Goal: Task Accomplishment & Management: Manage account settings

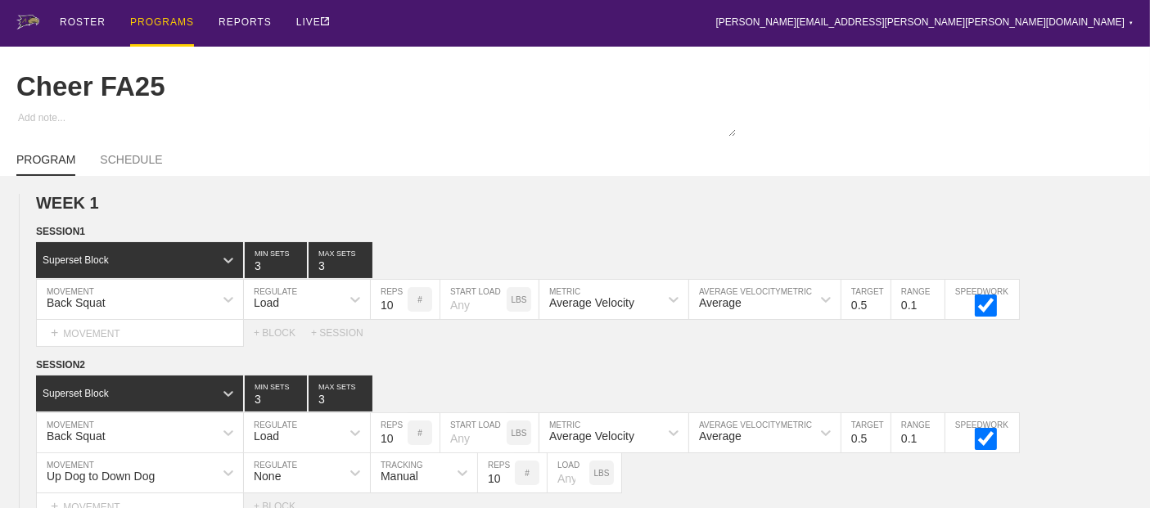
click at [158, 23] on div "PROGRAMS" at bounding box center [162, 23] width 64 height 47
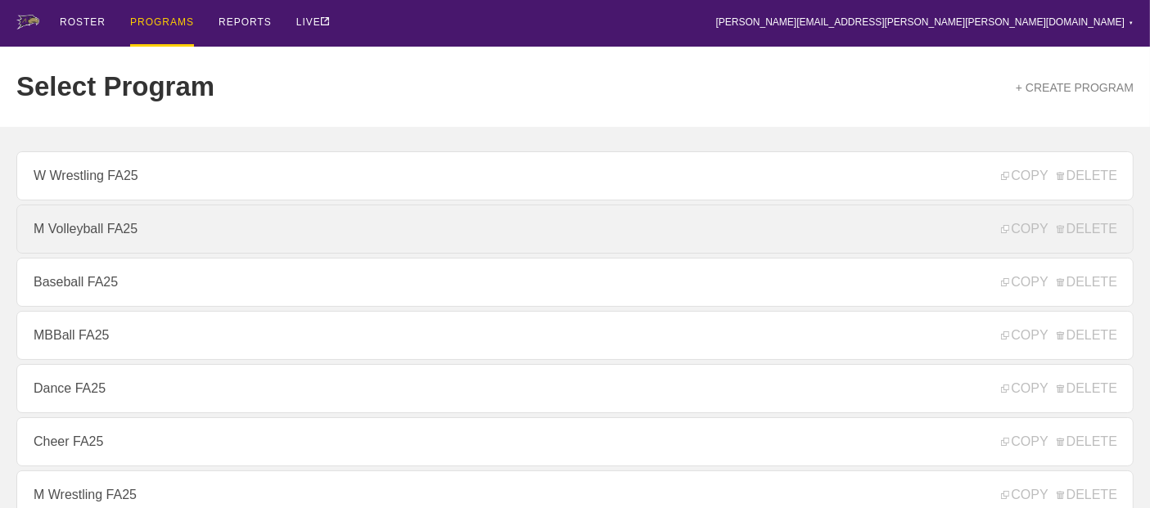
scroll to position [272, 0]
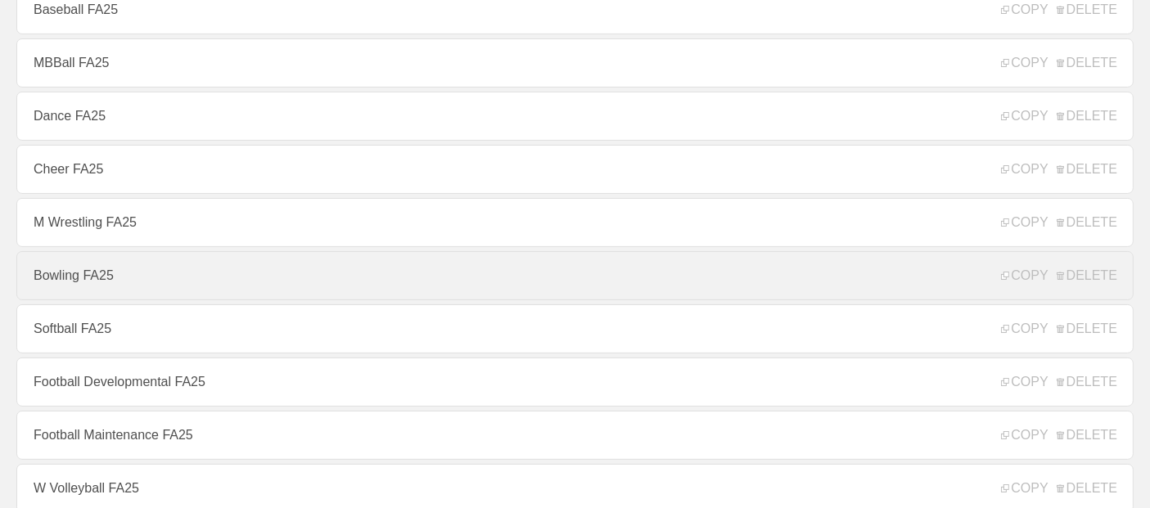
click at [63, 293] on link "Bowling FA25" at bounding box center [574, 275] width 1117 height 49
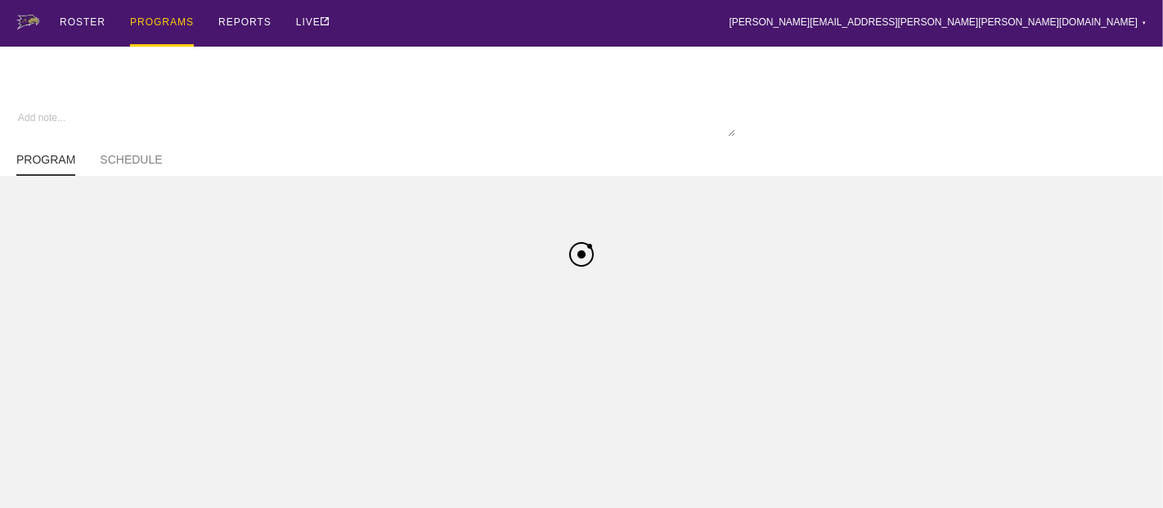
type textarea "x"
type input "Bowling FA25"
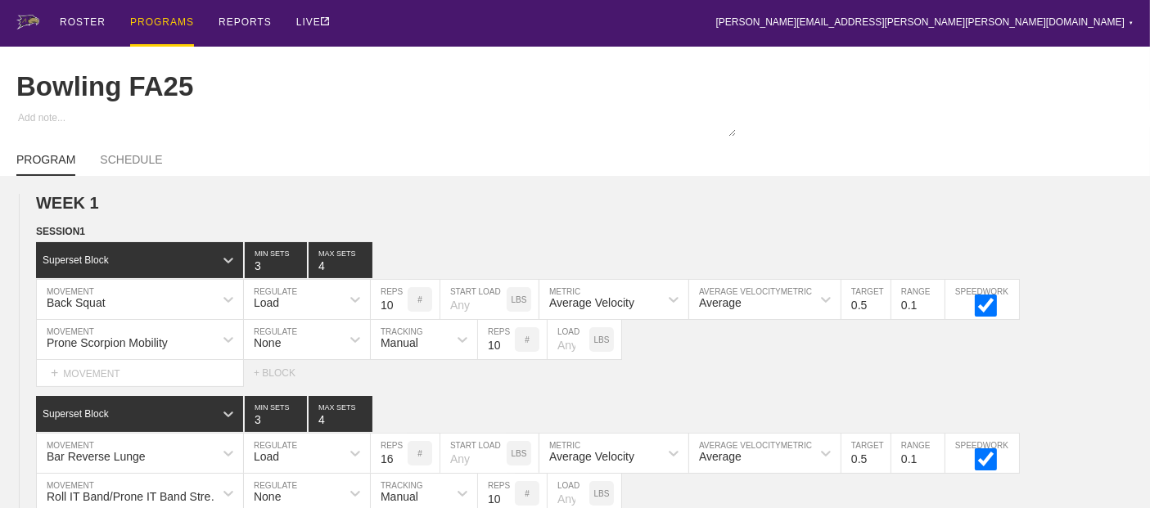
click at [159, 22] on div "PROGRAMS" at bounding box center [162, 23] width 64 height 47
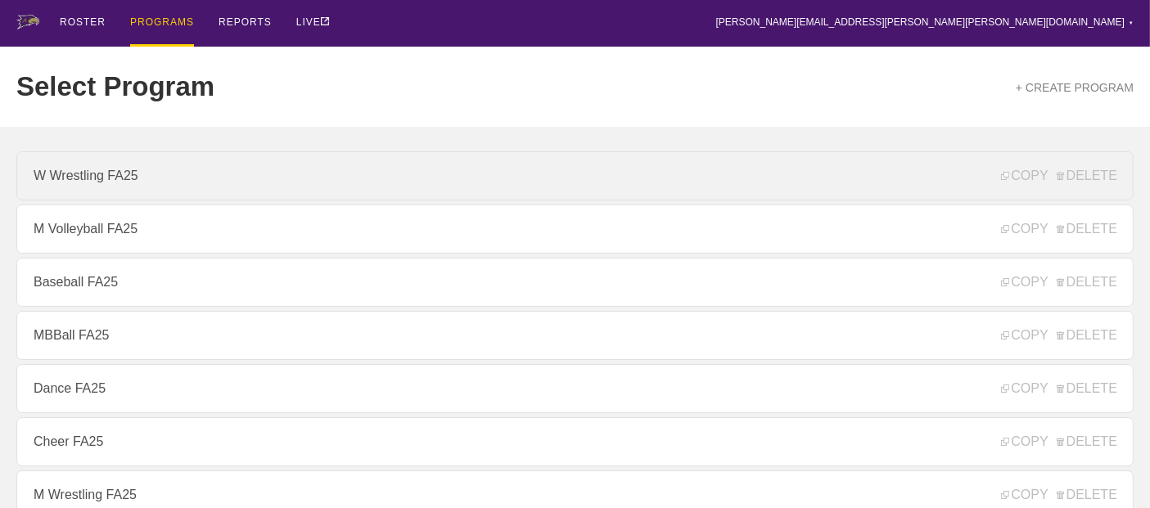
scroll to position [272, 0]
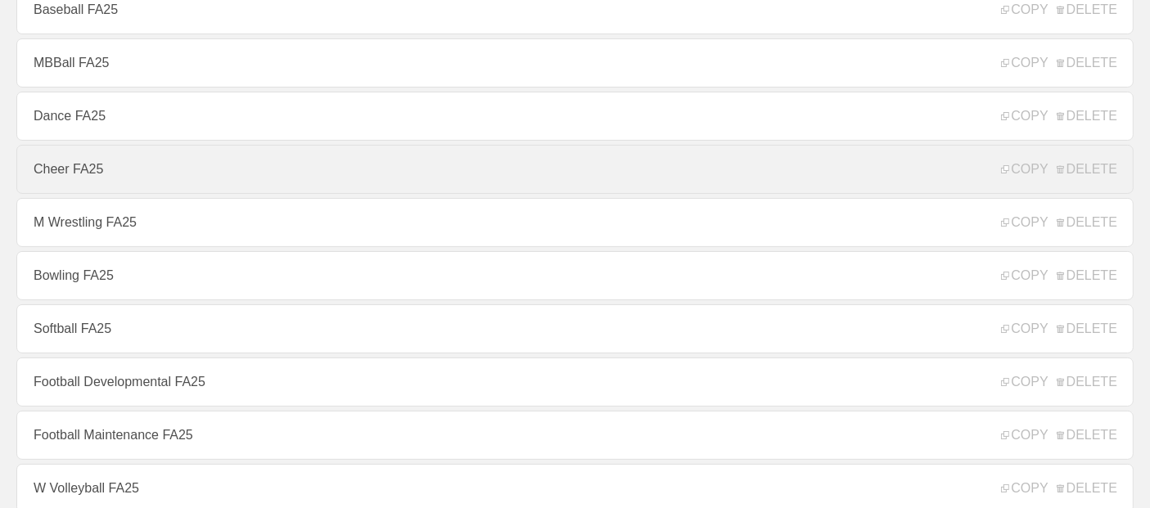
click at [61, 167] on link "Cheer FA25" at bounding box center [574, 169] width 1117 height 49
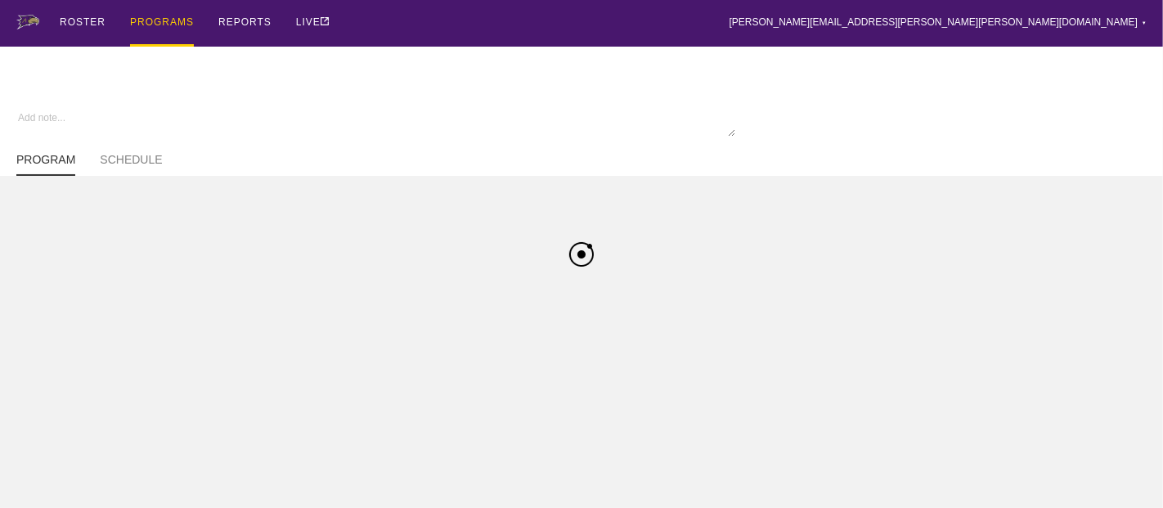
type textarea "x"
type input "Cheer FA25"
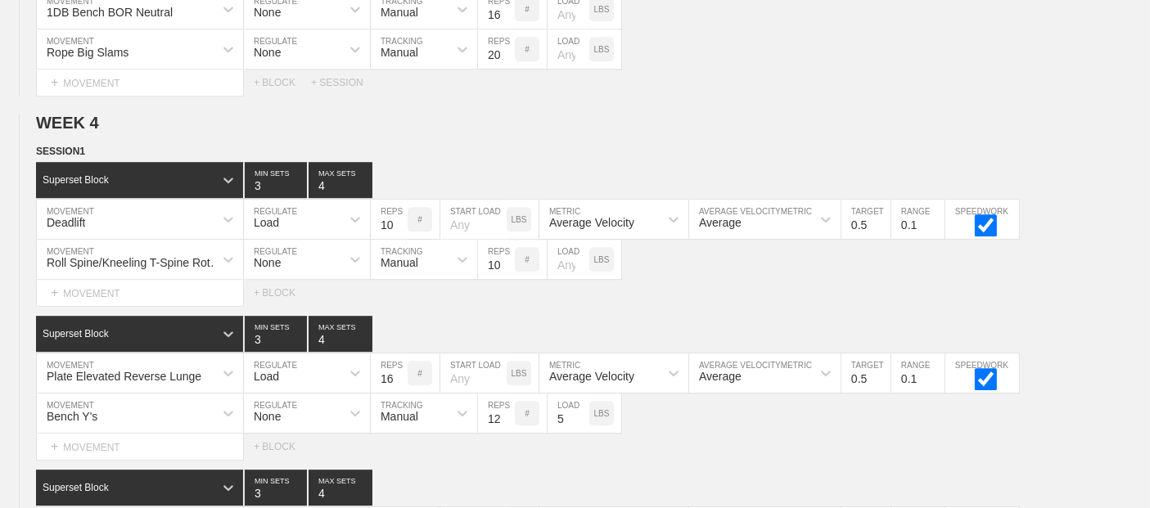
scroll to position [5132, 0]
